Goal: Obtain resource: Download file/media

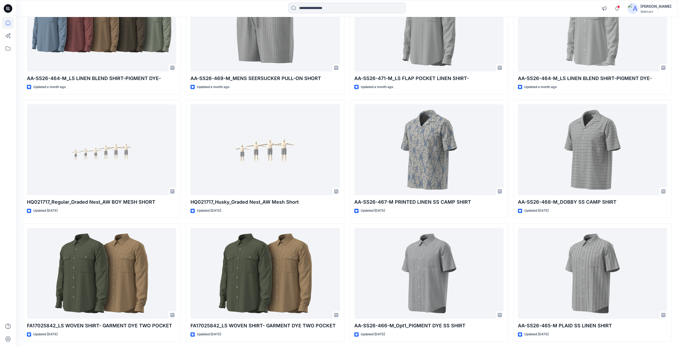
scroll to position [2852, 0]
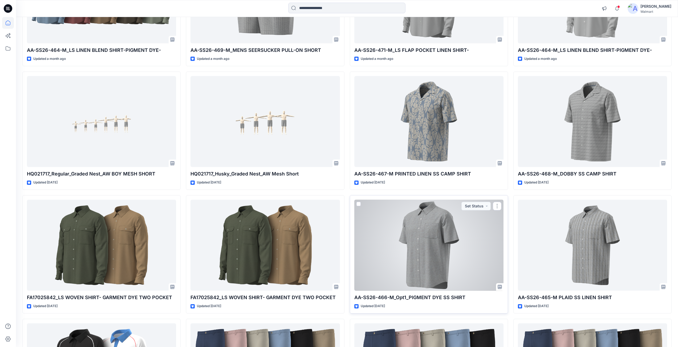
click at [433, 236] on div at bounding box center [428, 245] width 149 height 91
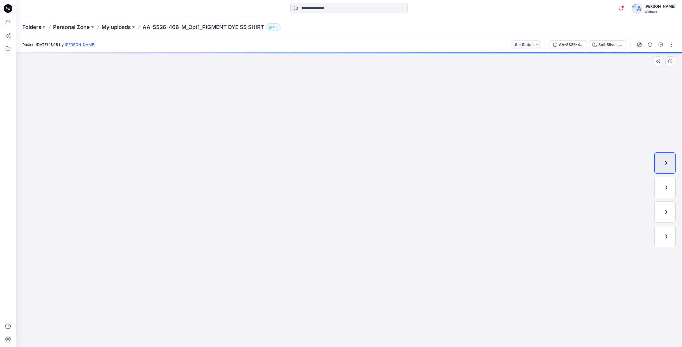
drag, startPoint x: 293, startPoint y: 85, endPoint x: 293, endPoint y: 89, distance: 3.5
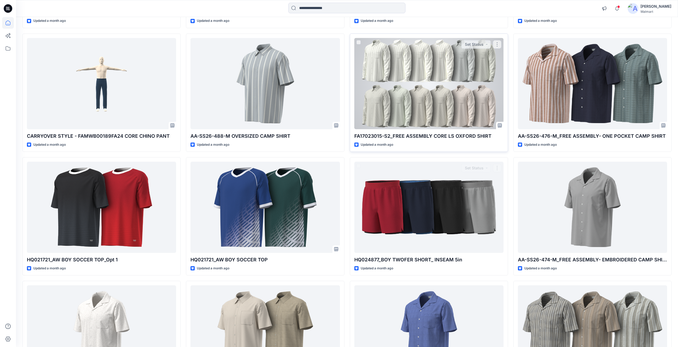
scroll to position [1866, 0]
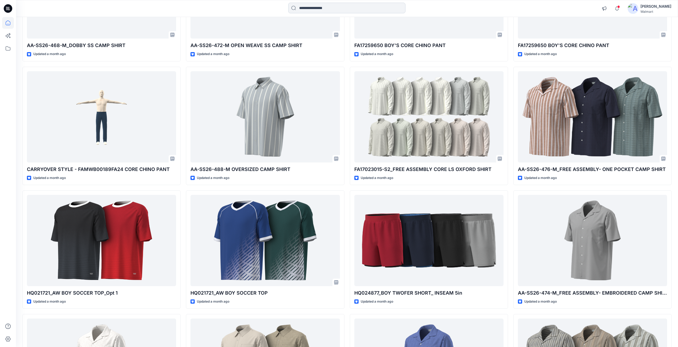
click at [312, 9] on input at bounding box center [346, 8] width 117 height 11
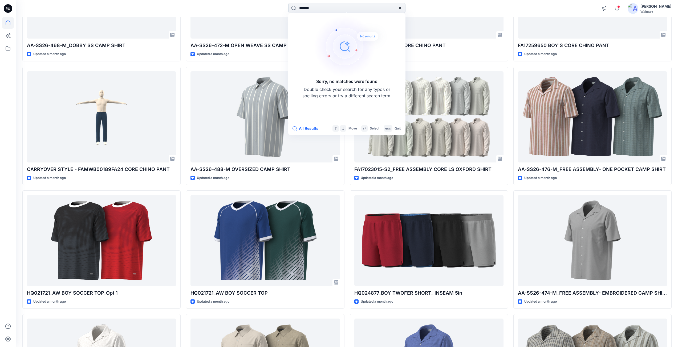
drag, startPoint x: 302, startPoint y: 9, endPoint x: 345, endPoint y: 9, distance: 43.1
click at [344, 9] on input "*******" at bounding box center [346, 8] width 117 height 11
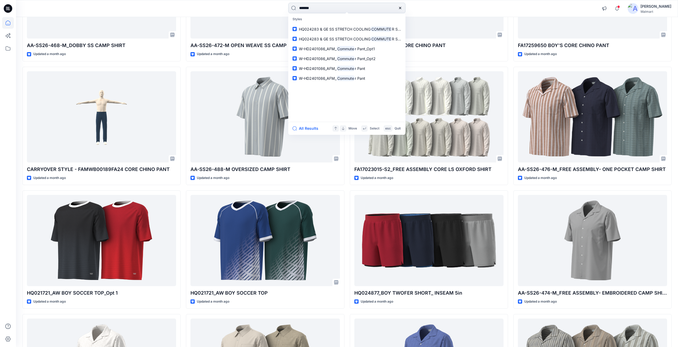
type input "*******"
click at [305, 130] on button "All Results" at bounding box center [306, 128] width 29 height 6
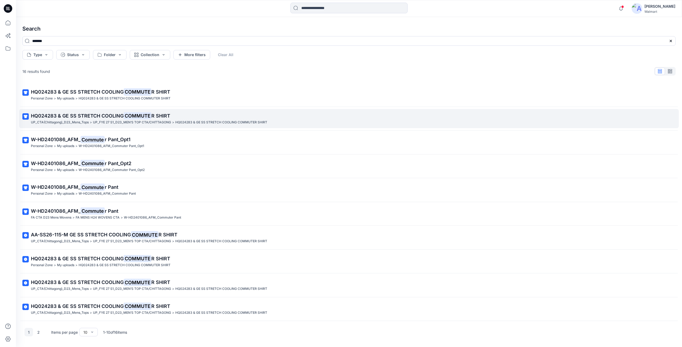
click at [79, 119] on p "HQ024283 & GE SS STRETCH COOLING COMMUTE R SHIRT" at bounding box center [348, 115] width 635 height 7
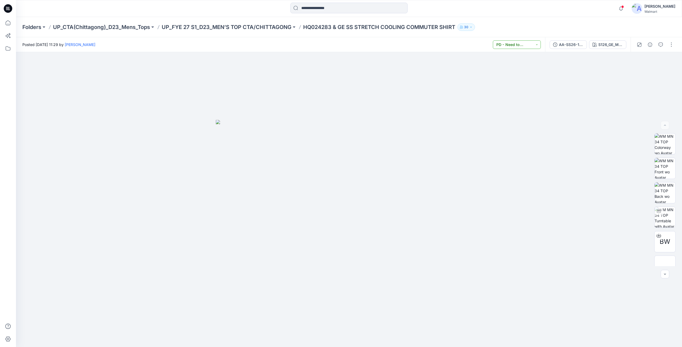
click at [523, 44] on button "PD - Need to Review Cost" at bounding box center [517, 44] width 48 height 9
click at [563, 47] on div "AA-SS26-115-M GE SS STRETCH COOLING COMMUTER SHIRT" at bounding box center [571, 45] width 24 height 6
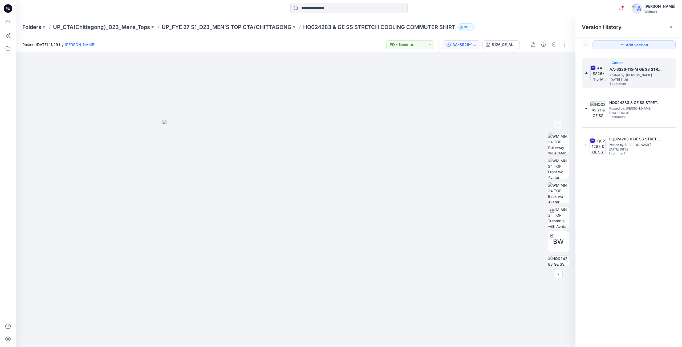
click at [615, 73] on span "Posted by: [PERSON_NAME]" at bounding box center [635, 75] width 53 height 5
click at [551, 236] on icon at bounding box center [552, 235] width 2 height 3
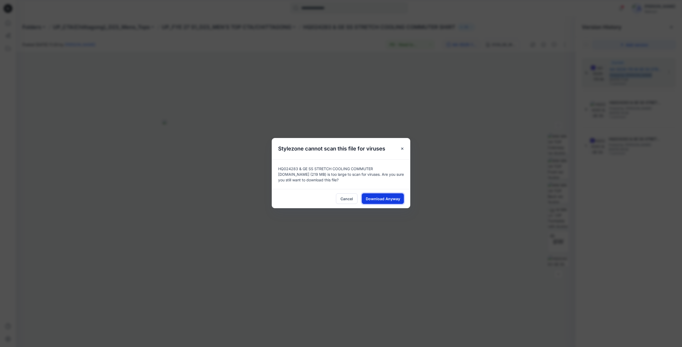
click at [397, 198] on span "Download Anyway" at bounding box center [383, 199] width 34 height 6
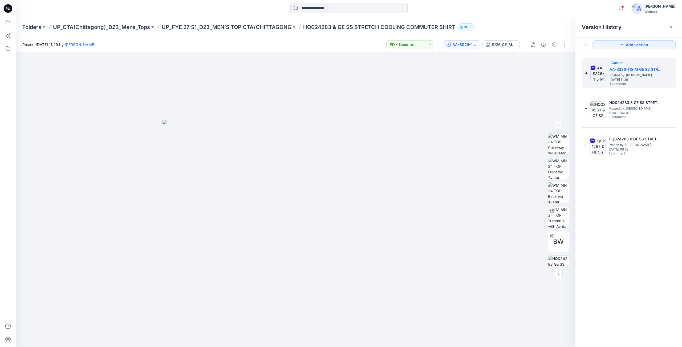
click at [649, 200] on div "3. Current AA-SS26-115-M GE SS STRETCH COOLING COMMUTER SHIRT Posted by: Shabbi…" at bounding box center [628, 203] width 107 height 303
click at [248, 26] on p "UP_FYE 27 S1_D23_MEN’S TOP CTA/CHITTAGONG" at bounding box center [227, 26] width 130 height 7
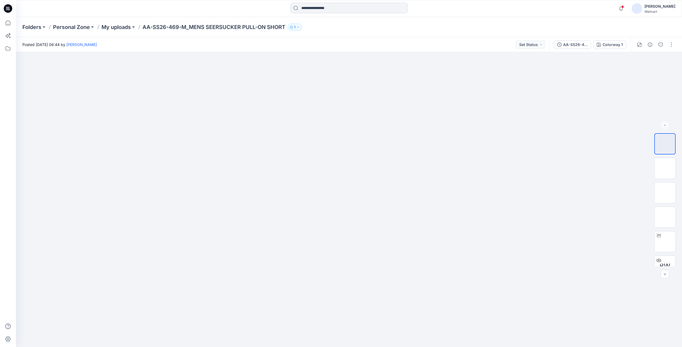
click at [12, 9] on div at bounding box center [7, 8] width 17 height 17
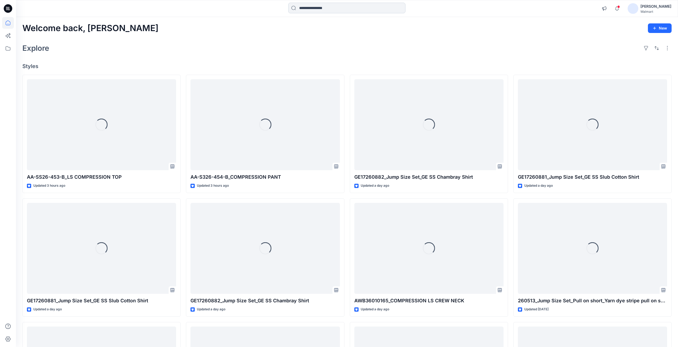
click at [303, 7] on input at bounding box center [346, 8] width 117 height 11
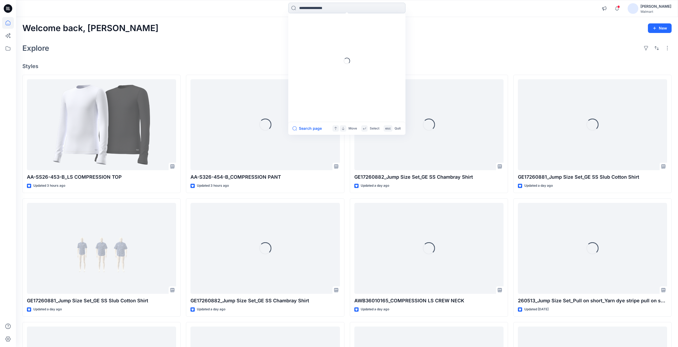
paste input "**********"
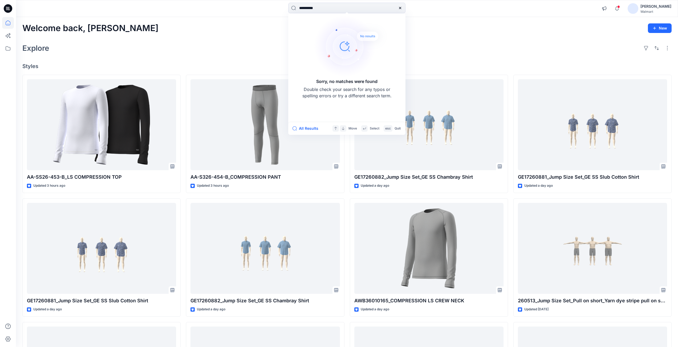
drag, startPoint x: 305, startPoint y: 9, endPoint x: 286, endPoint y: 9, distance: 18.9
click at [286, 9] on div "**********" at bounding box center [346, 9] width 331 height 12
drag, startPoint x: 300, startPoint y: 9, endPoint x: 294, endPoint y: 9, distance: 5.9
click at [294, 9] on input "*******" at bounding box center [346, 8] width 117 height 11
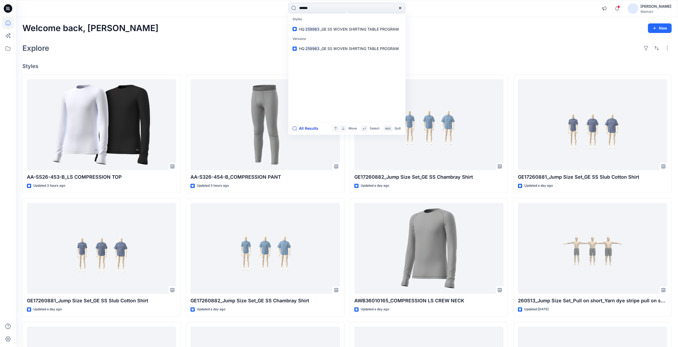
type input "******"
click at [304, 128] on button "All Results" at bounding box center [306, 128] width 29 height 6
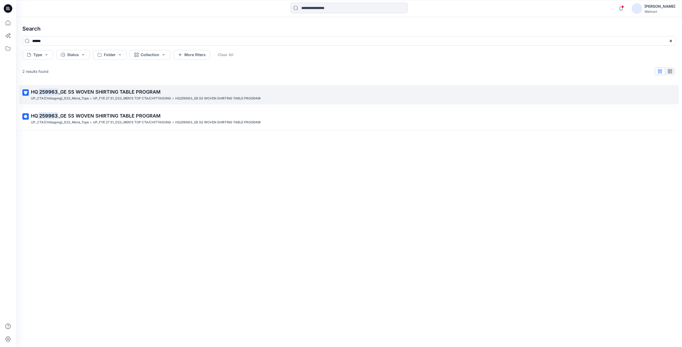
click at [111, 95] on p "HQ 259963 _GE SS WOVEN SHIRTING TABLE PROGRAM" at bounding box center [348, 91] width 635 height 7
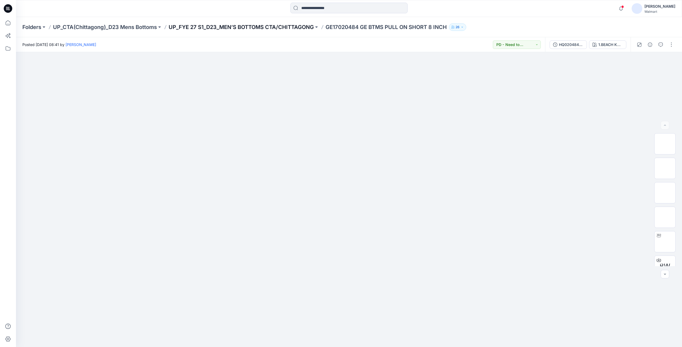
click at [257, 28] on p "UP_FYE 27 S1_D23_MEN’S BOTTOMS CTA/CHITTAGONG" at bounding box center [241, 26] width 145 height 7
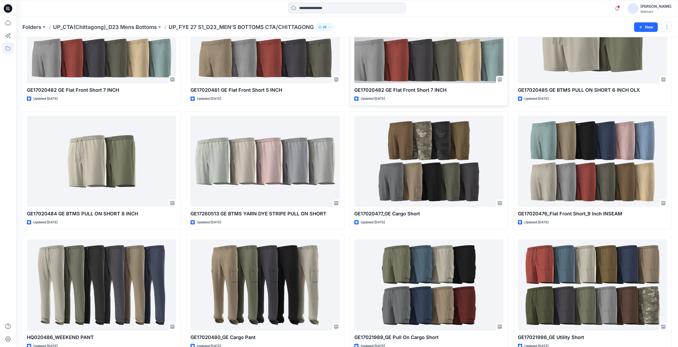
scroll to position [80, 0]
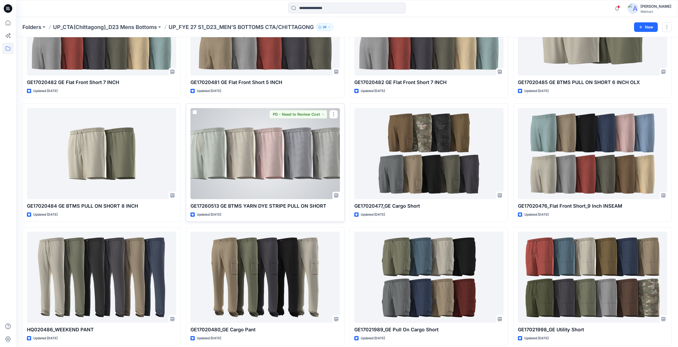
click at [245, 161] on div at bounding box center [264, 153] width 149 height 91
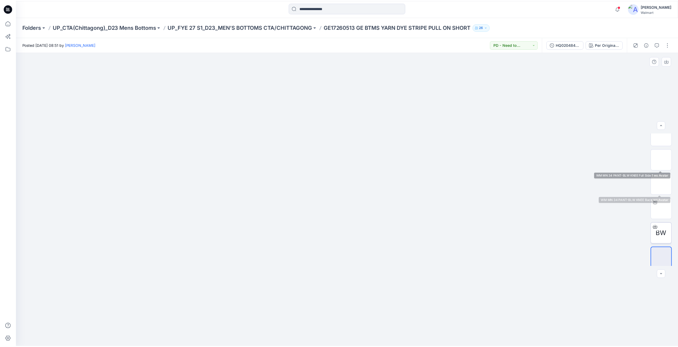
scroll to position [60, 0]
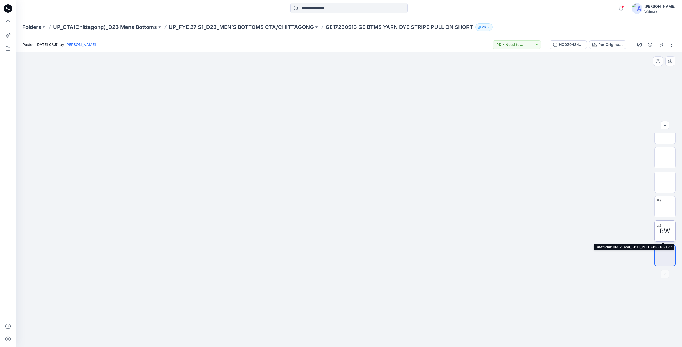
click at [657, 226] on icon at bounding box center [658, 225] width 4 height 4
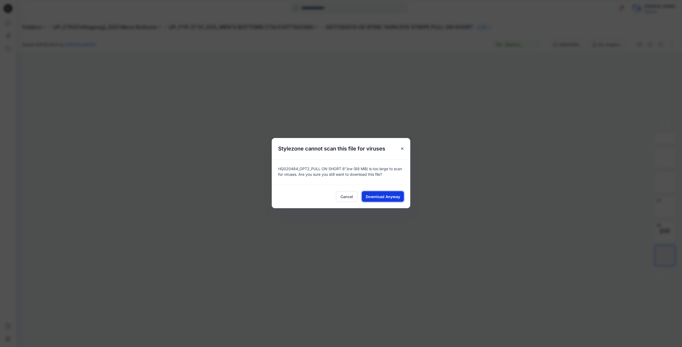
click at [386, 198] on span "Download Anyway" at bounding box center [383, 197] width 34 height 6
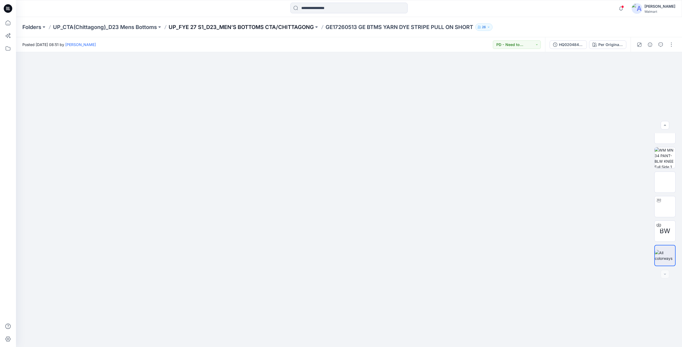
click at [265, 27] on p "UP_FYE 27 S1_D23_MEN’S BOTTOMS CTA/CHITTAGONG" at bounding box center [241, 26] width 145 height 7
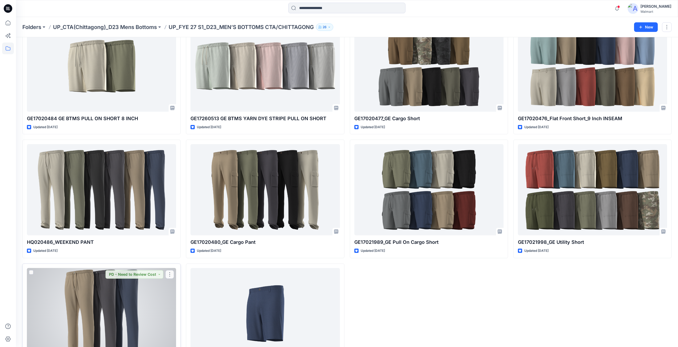
scroll to position [209, 0]
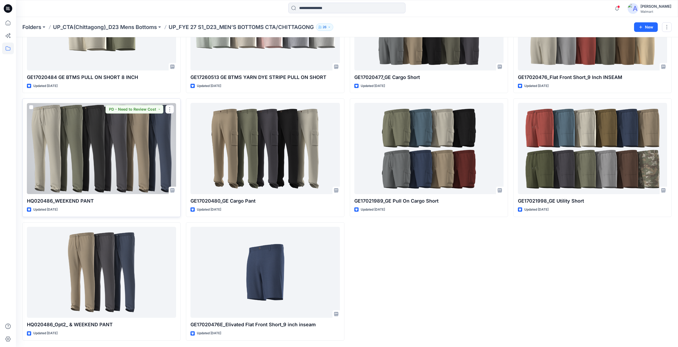
click at [92, 165] on div at bounding box center [101, 148] width 149 height 91
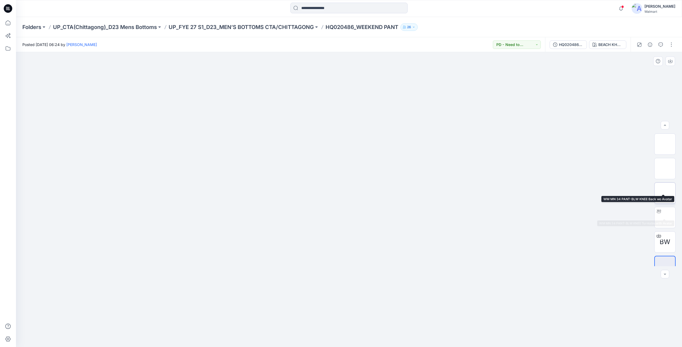
scroll to position [35, 0]
click at [520, 43] on button "PD - Need to Review Cost" at bounding box center [517, 44] width 48 height 9
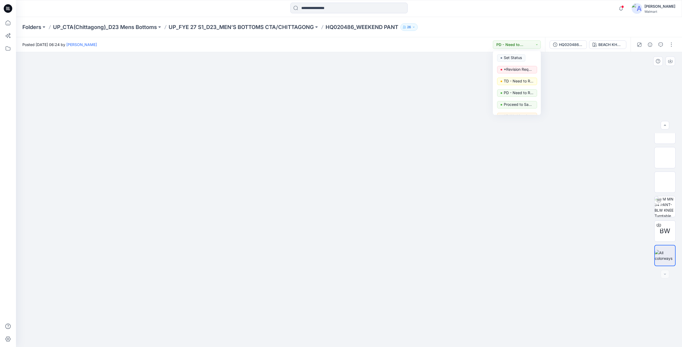
drag, startPoint x: 613, startPoint y: 104, endPoint x: 590, endPoint y: 68, distance: 43.5
click at [612, 104] on div at bounding box center [349, 199] width 666 height 295
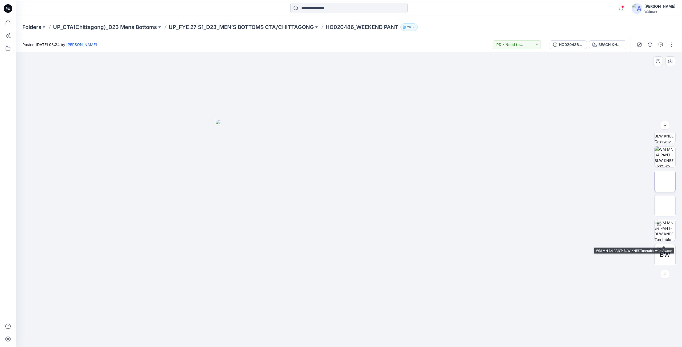
scroll to position [0, 0]
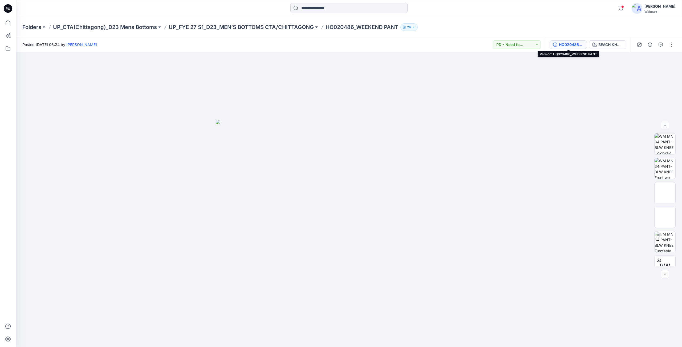
click at [562, 43] on div "HQ020486_WEEKEND PANT" at bounding box center [571, 45] width 24 height 6
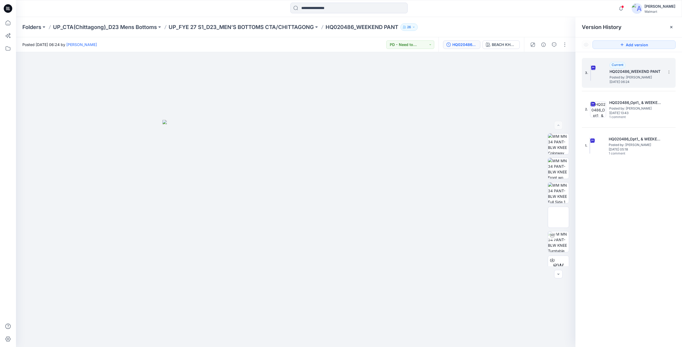
click at [616, 77] on span "Posted by: [PERSON_NAME]" at bounding box center [635, 77] width 53 height 5
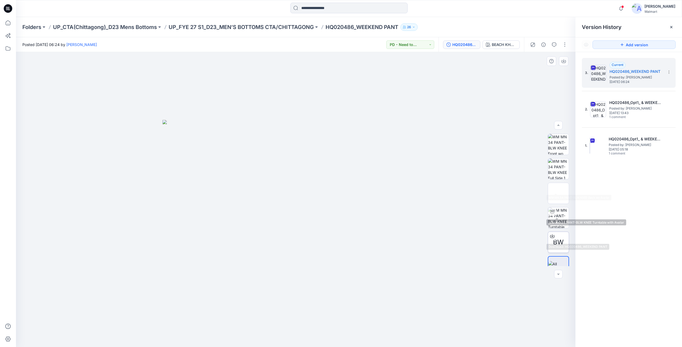
scroll to position [35, 0]
click at [551, 225] on icon at bounding box center [552, 224] width 2 height 3
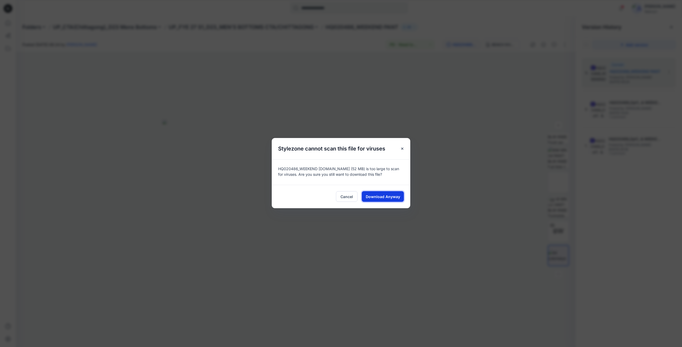
click at [385, 196] on span "Download Anyway" at bounding box center [383, 197] width 34 height 6
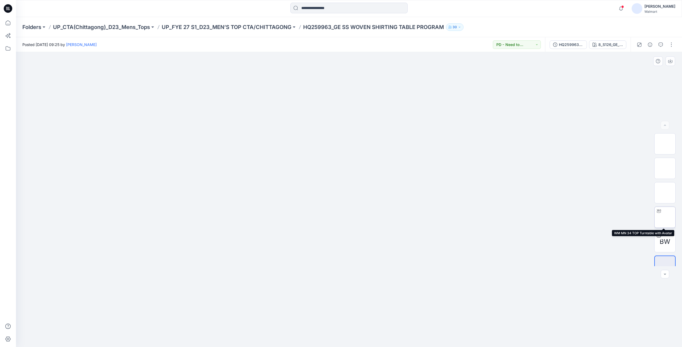
click at [665, 218] on img at bounding box center [665, 218] width 0 height 0
drag, startPoint x: 361, startPoint y: 88, endPoint x: 374, endPoint y: 137, distance: 50.6
click at [570, 45] on div "HQ259963_GE SS WOVEN SHIRTING TABLE PROGRAM" at bounding box center [571, 45] width 24 height 6
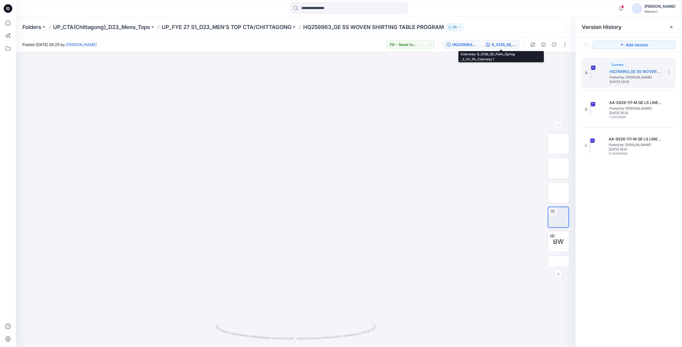
click at [507, 44] on div "8_S126_GE_Palm_Spring _2_Clr_FA_Colorway 1" at bounding box center [504, 45] width 24 height 6
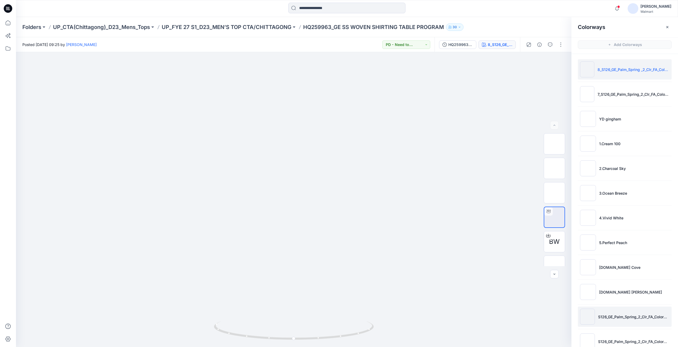
click at [588, 318] on img at bounding box center [587, 317] width 15 height 16
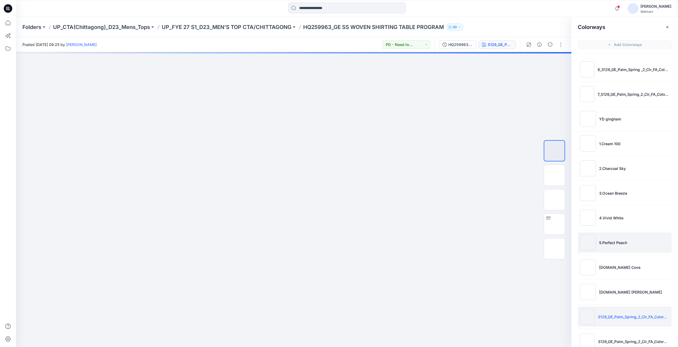
click at [585, 245] on img at bounding box center [588, 243] width 16 height 16
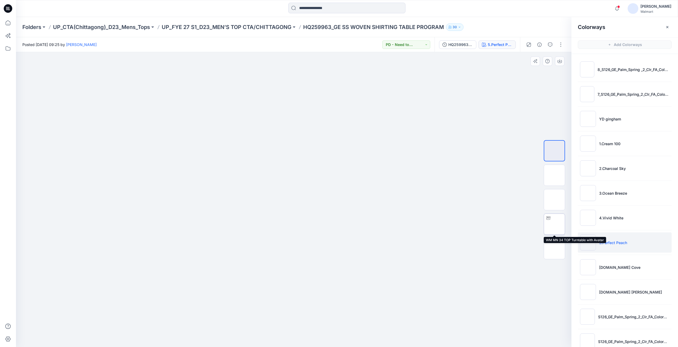
click at [554, 224] on img at bounding box center [554, 224] width 0 height 0
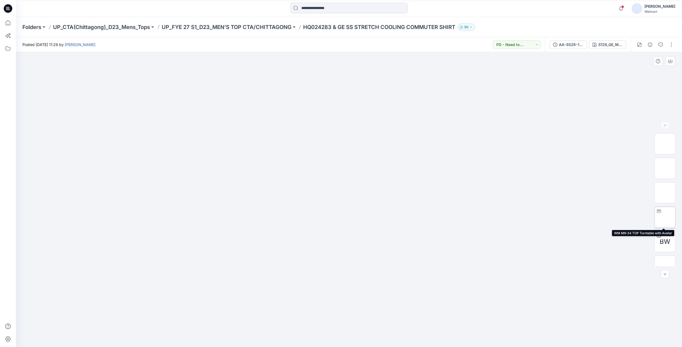
click at [665, 218] on img at bounding box center [665, 218] width 0 height 0
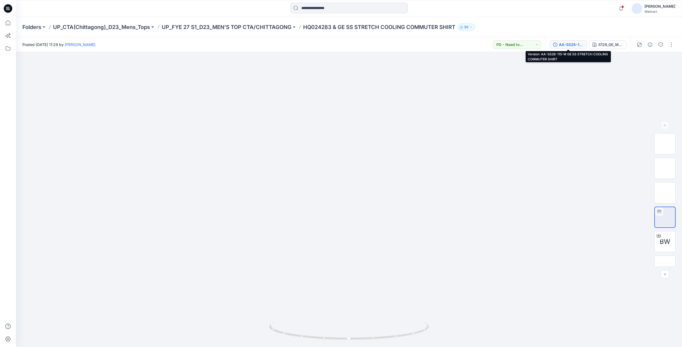
click at [567, 45] on div "AA-SS26-115-M GE SS STRETCH COOLING COMMUTER SHIRT" at bounding box center [571, 45] width 24 height 6
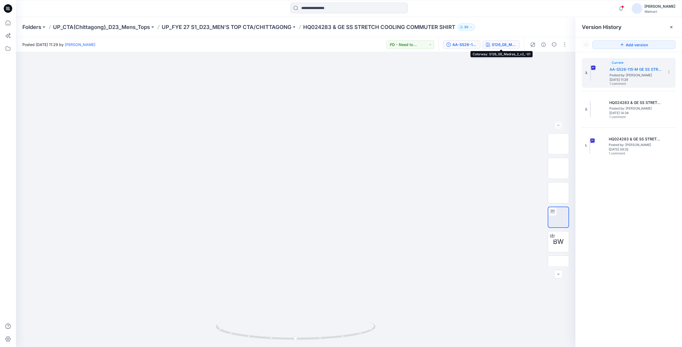
click at [511, 47] on div "S126_GE_Madras_2_v2_-01" at bounding box center [504, 45] width 24 height 6
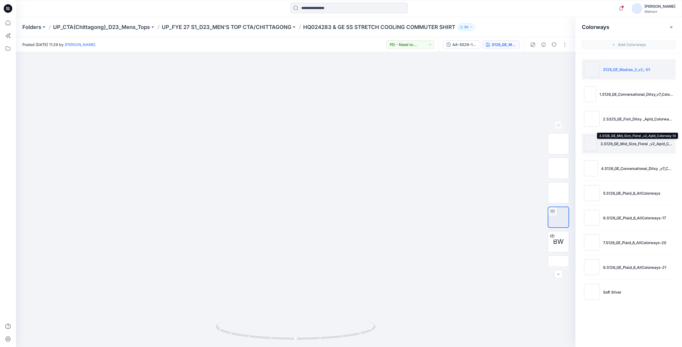
click at [605, 144] on p "3.S126_GE_Mid_Size_Floral _v2_Apld_Colorway 14" at bounding box center [636, 144] width 73 height 6
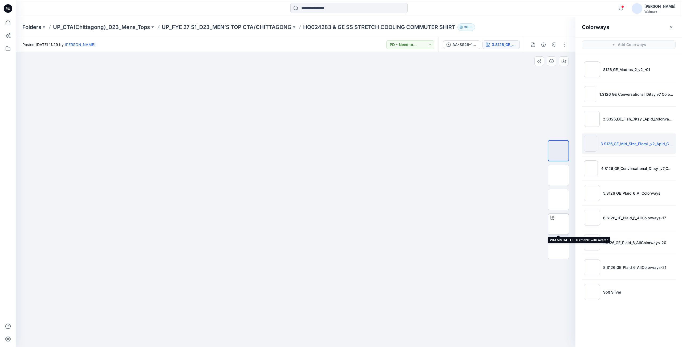
click at [553, 221] on div at bounding box center [552, 218] width 9 height 9
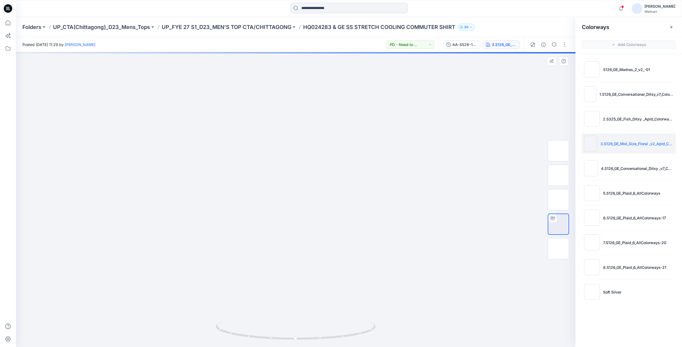
drag, startPoint x: 302, startPoint y: 107, endPoint x: 312, endPoint y: 160, distance: 53.2
click at [312, 37] on img at bounding box center [295, 37] width 432 height 0
